Goal: Information Seeking & Learning: Learn about a topic

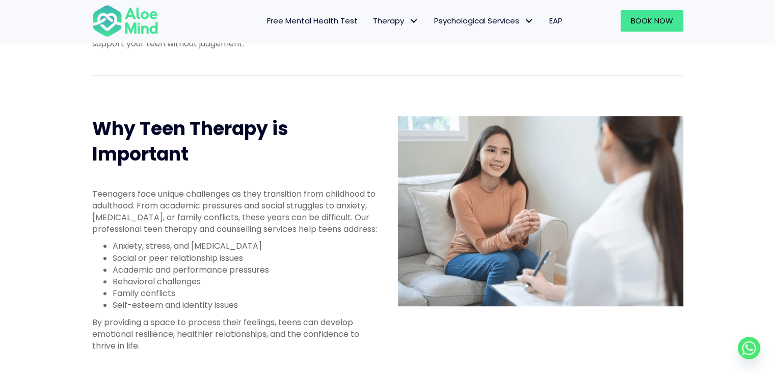
scroll to position [458, 0]
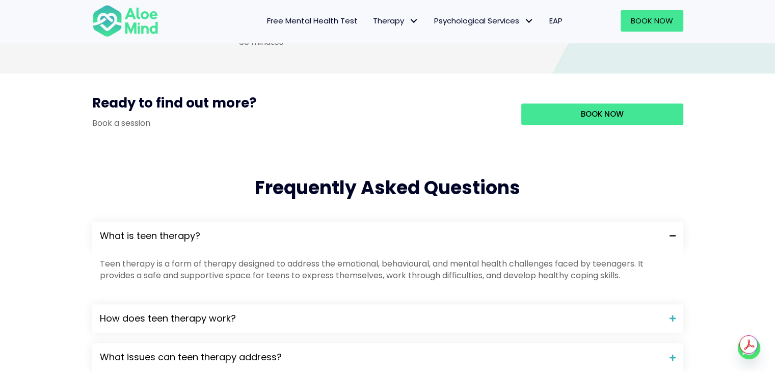
scroll to position [1001, 0]
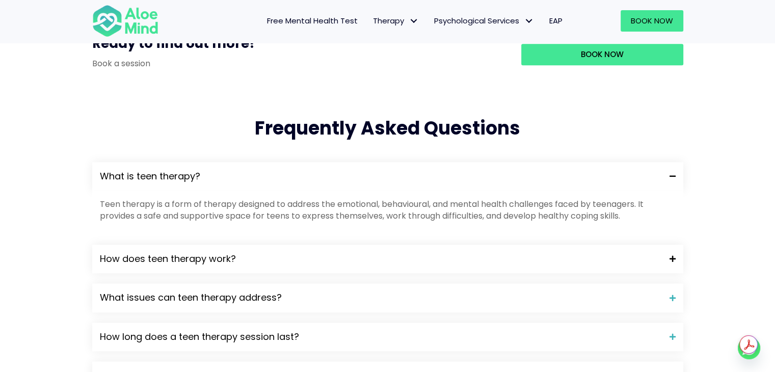
click at [674, 262] on span at bounding box center [668, 258] width 14 height 7
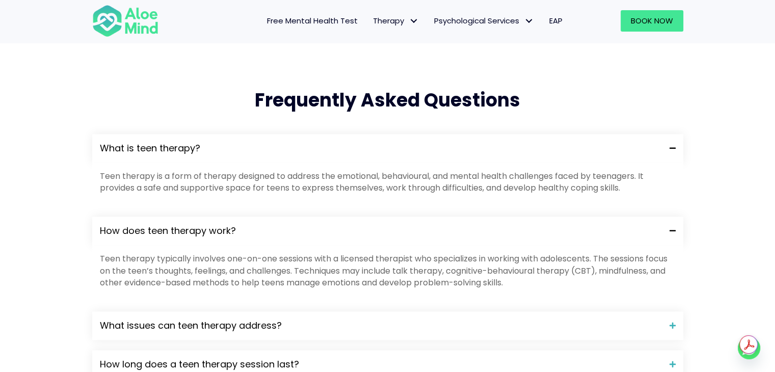
scroll to position [1052, 0]
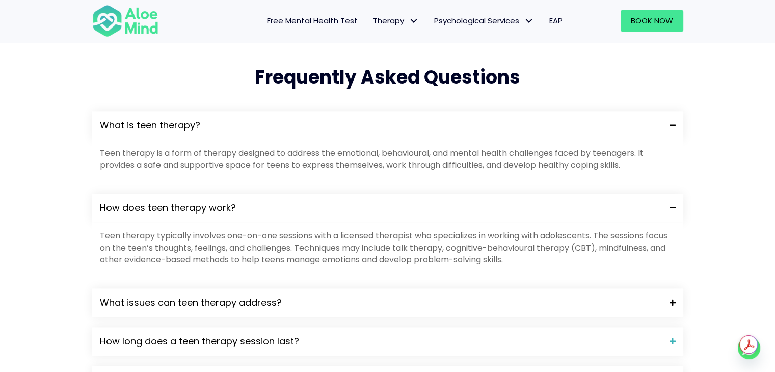
click at [663, 306] on span at bounding box center [668, 302] width 14 height 7
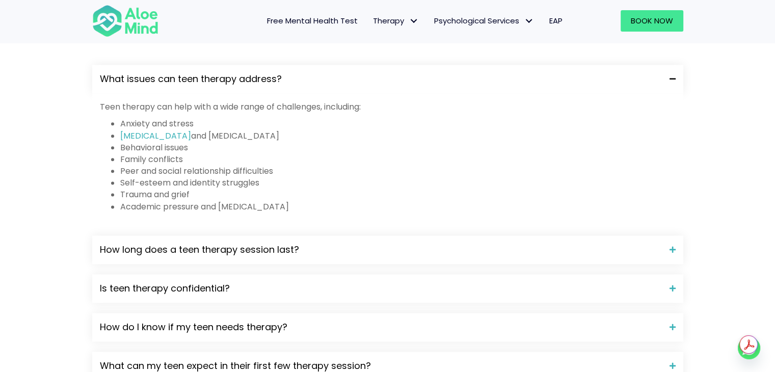
scroll to position [1306, 0]
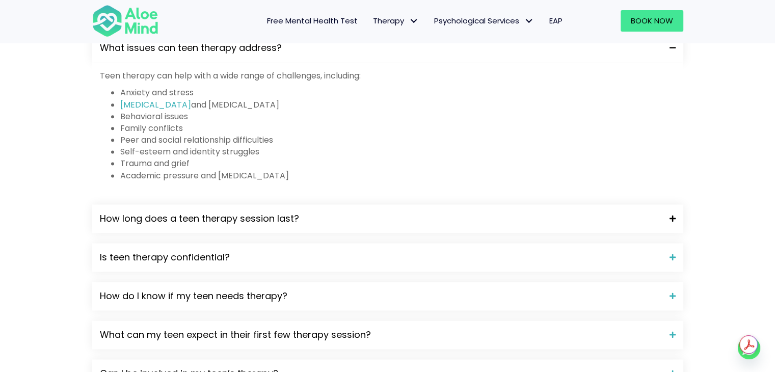
click at [670, 222] on span at bounding box center [668, 218] width 14 height 7
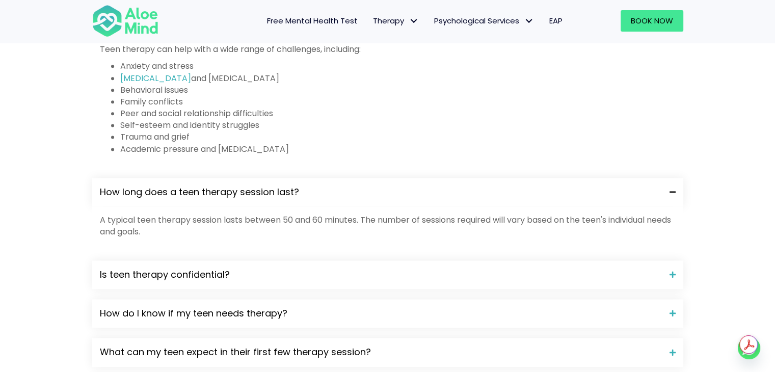
scroll to position [1357, 0]
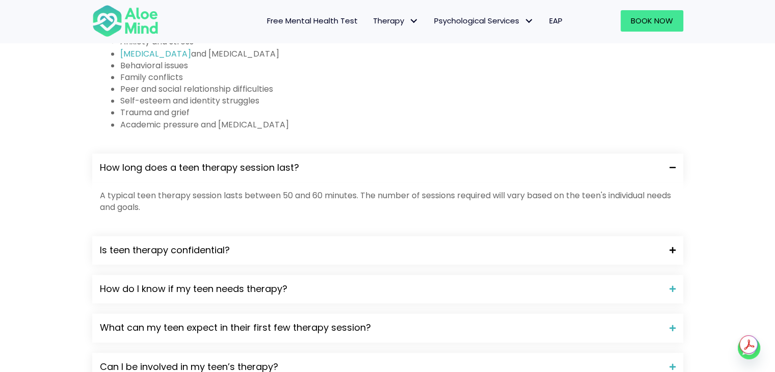
click at [670, 264] on div "Is teen therapy confidential?" at bounding box center [387, 250] width 591 height 29
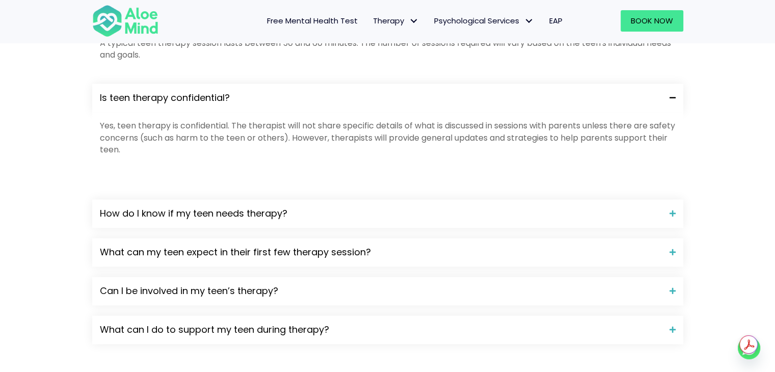
scroll to position [1510, 0]
click at [668, 216] on span at bounding box center [668, 212] width 14 height 7
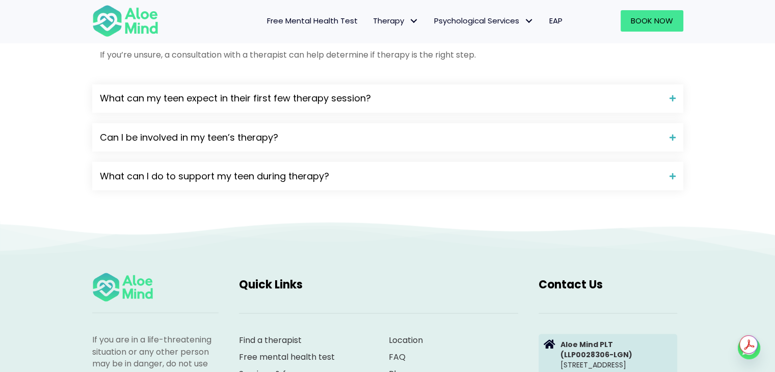
scroll to position [1815, 0]
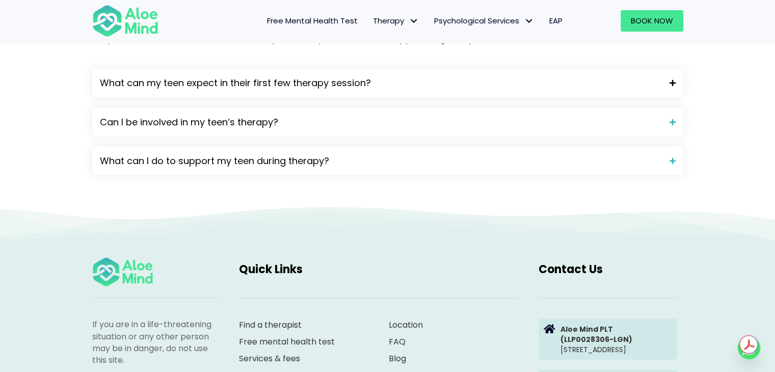
click at [671, 87] on span at bounding box center [668, 82] width 14 height 7
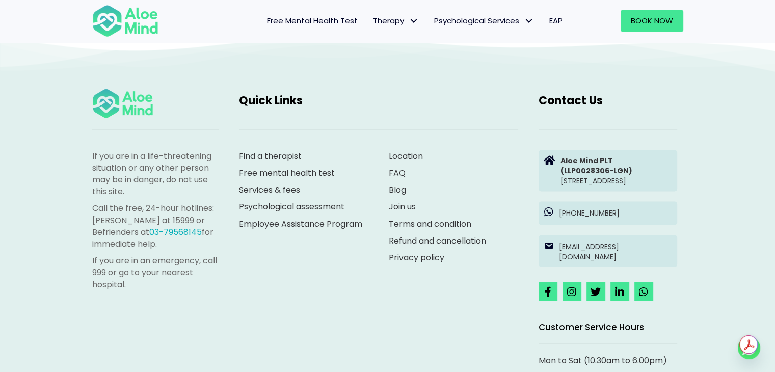
scroll to position [2070, 0]
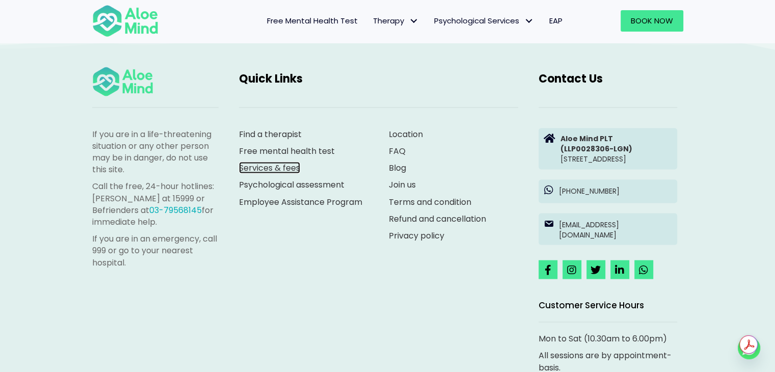
click at [290, 174] on link "Services & fees" at bounding box center [269, 168] width 61 height 12
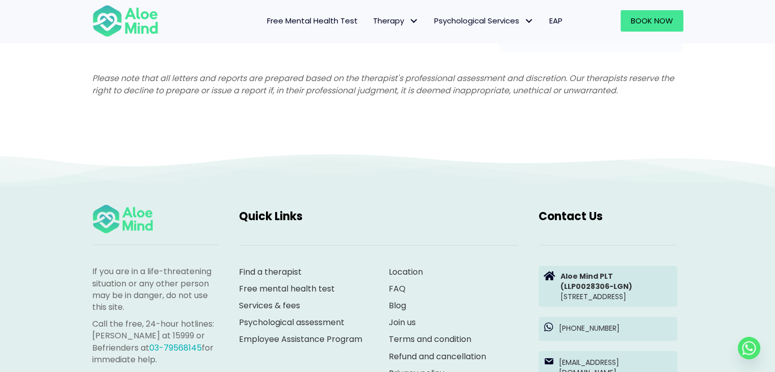
scroll to position [2903, 0]
